Goal: Obtain resource: Download file/media

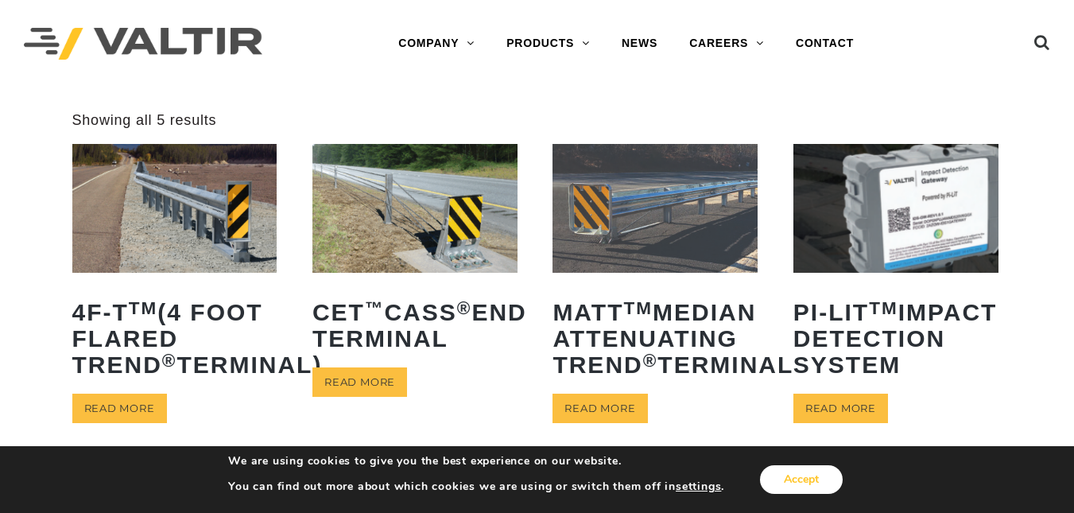
click at [788, 482] on button "Accept" at bounding box center [801, 479] width 83 height 29
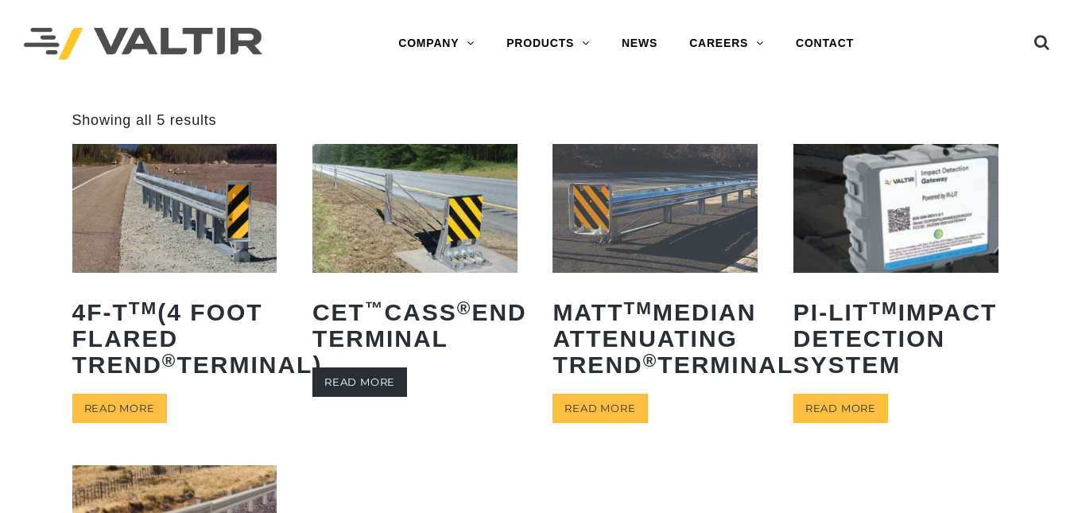
click at [325, 386] on link "Read more" at bounding box center [360, 381] width 95 height 29
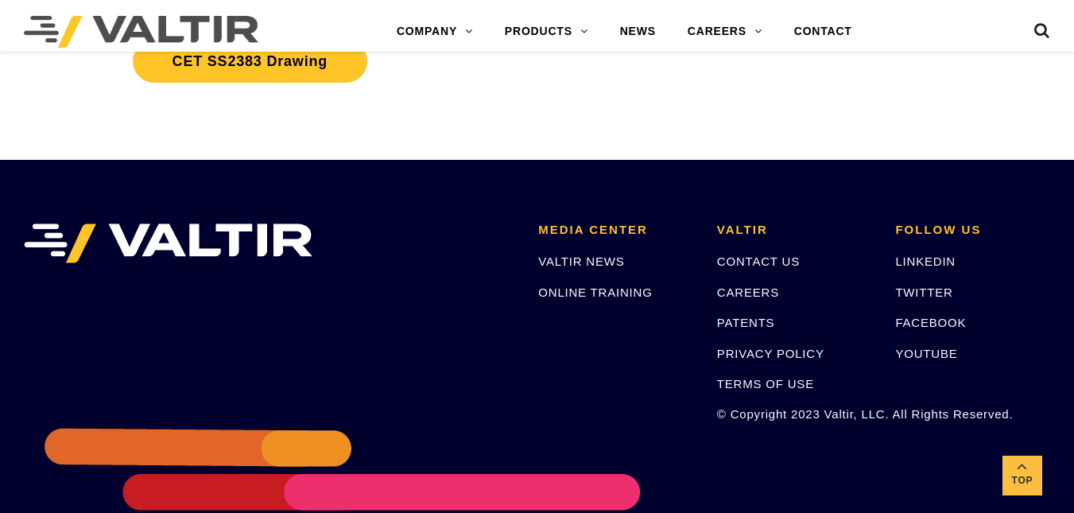
scroll to position [4827, 0]
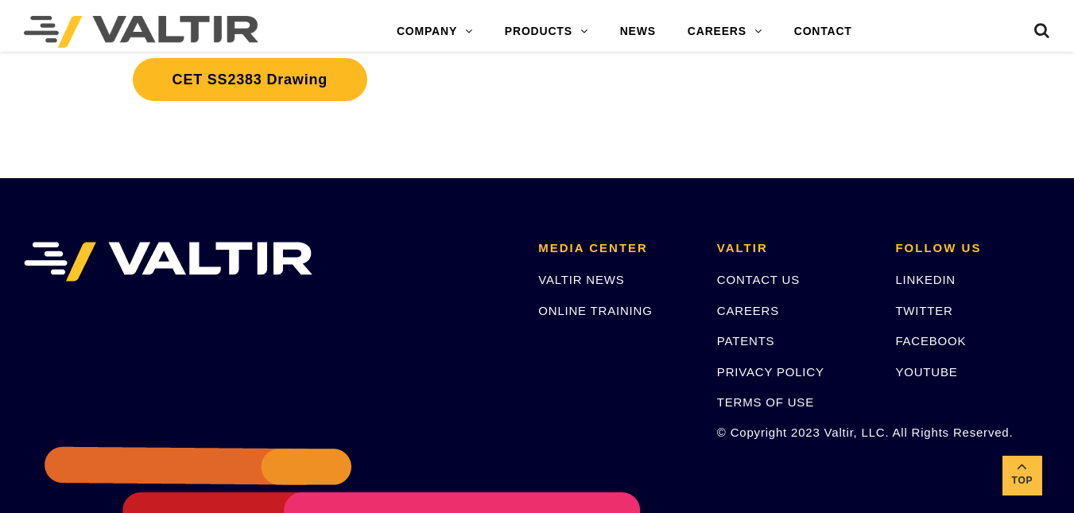
click at [177, 77] on link "CET SS2383 Drawing" at bounding box center [250, 79] width 235 height 43
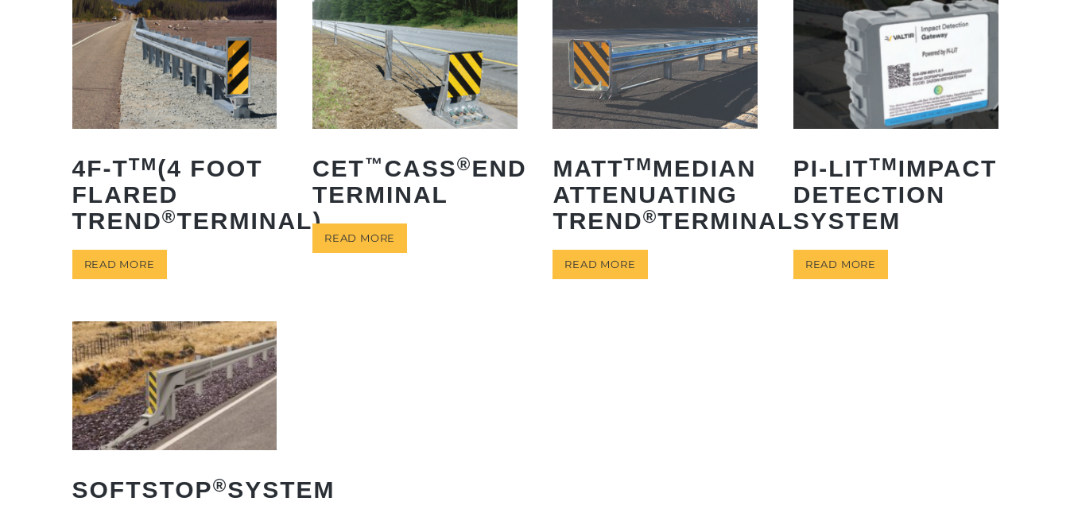
scroll to position [126, 0]
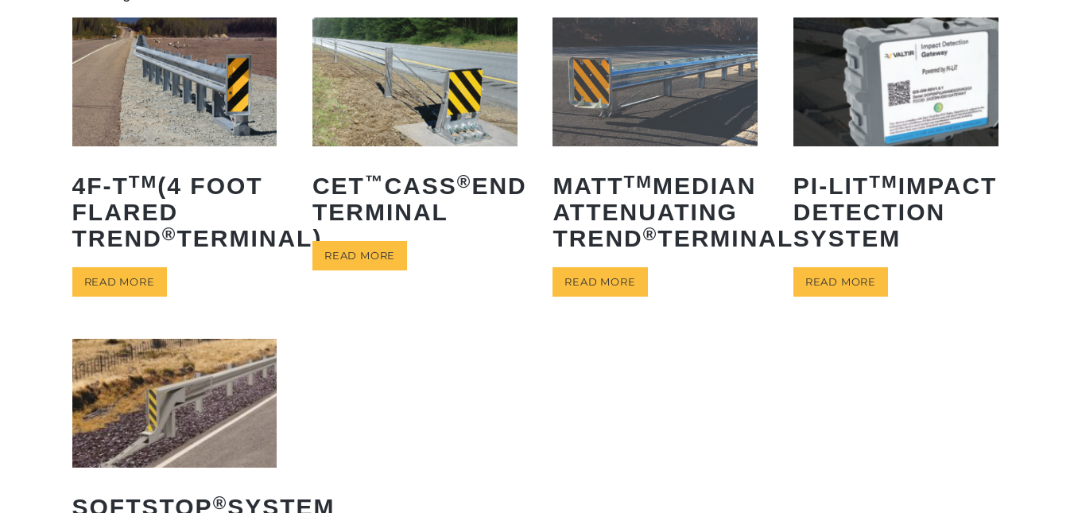
drag, startPoint x: 174, startPoint y: 154, endPoint x: 142, endPoint y: 125, distance: 43.9
click at [142, 125] on img at bounding box center [174, 81] width 205 height 128
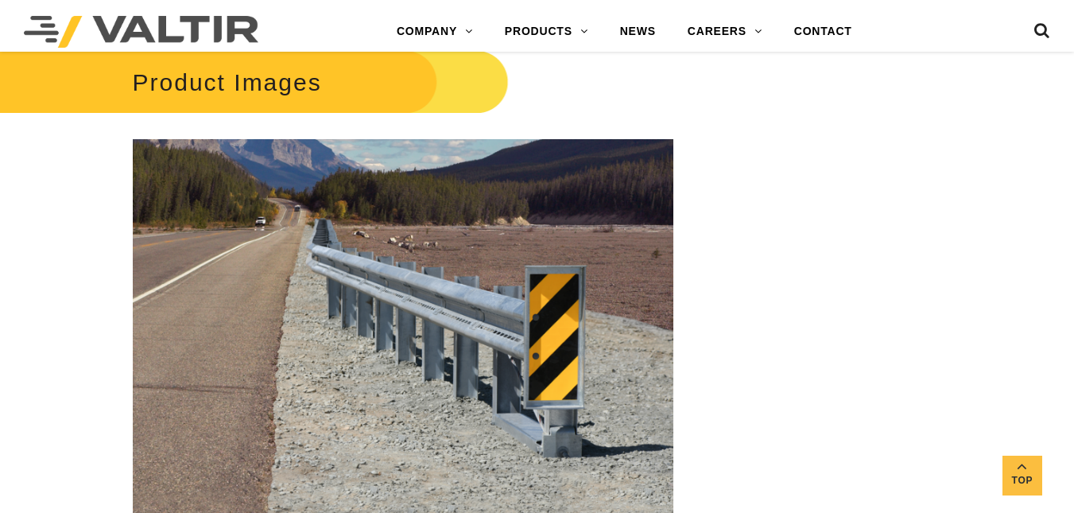
scroll to position [1719, 0]
